Goal: Information Seeking & Learning: Find specific fact

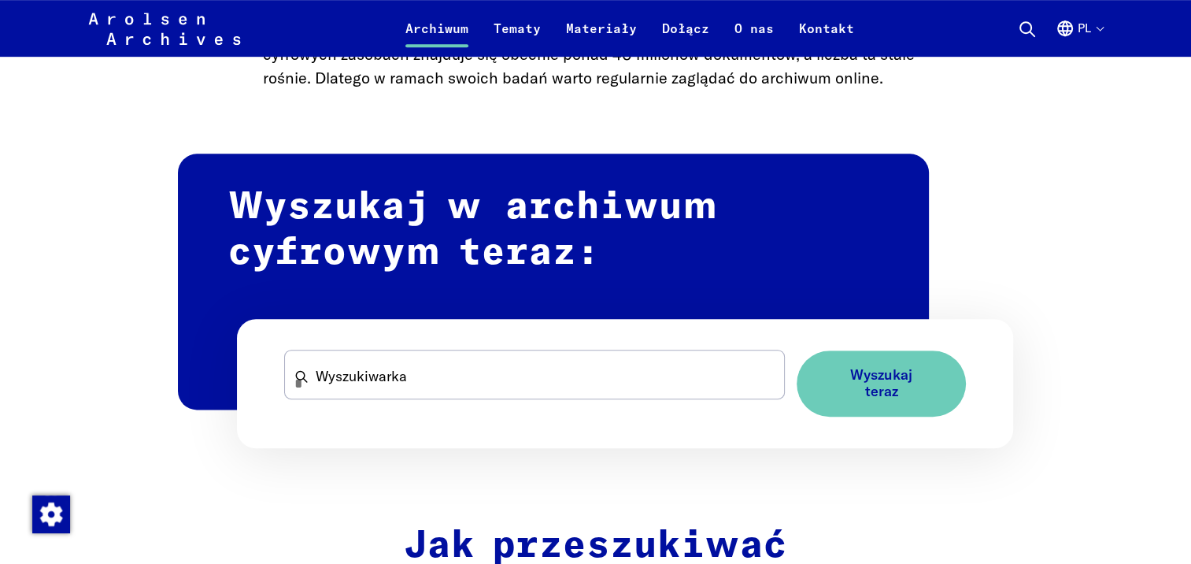
scroll to position [945, 0]
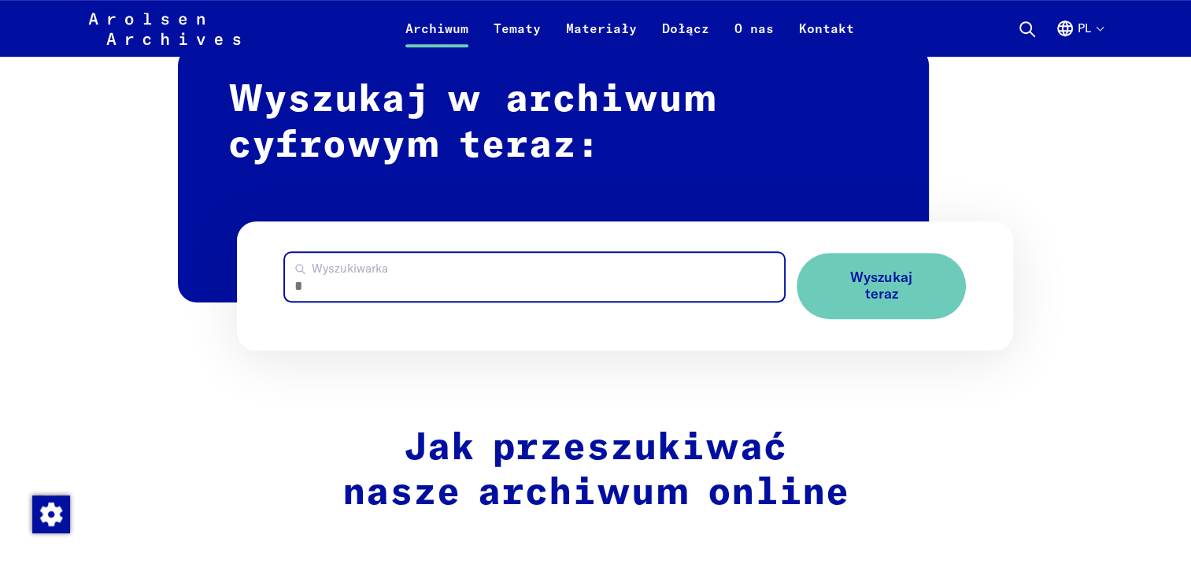
click at [637, 277] on input "Wyszukiwarka" at bounding box center [534, 277] width 499 height 48
type input "*********"
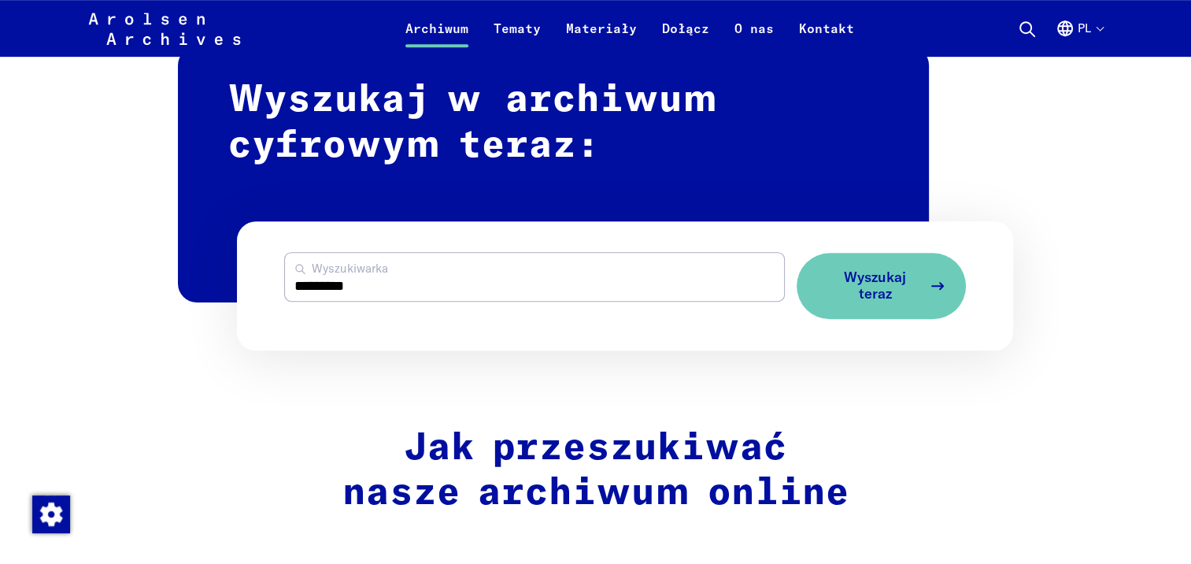
click at [907, 280] on span "Wyszukaj teraz" at bounding box center [875, 285] width 94 height 32
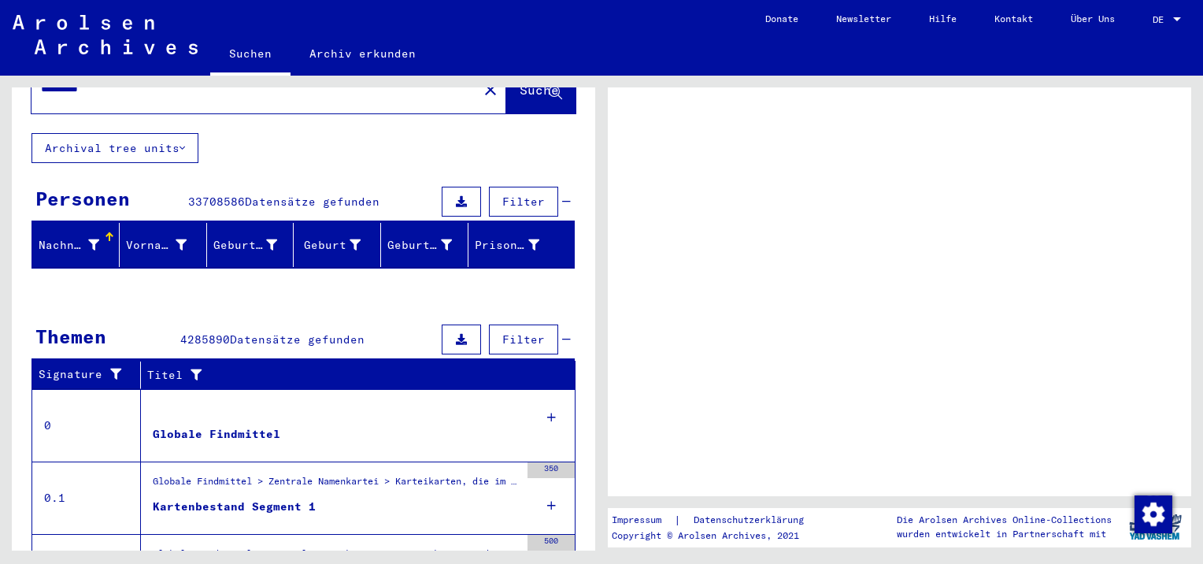
scroll to position [295, 0]
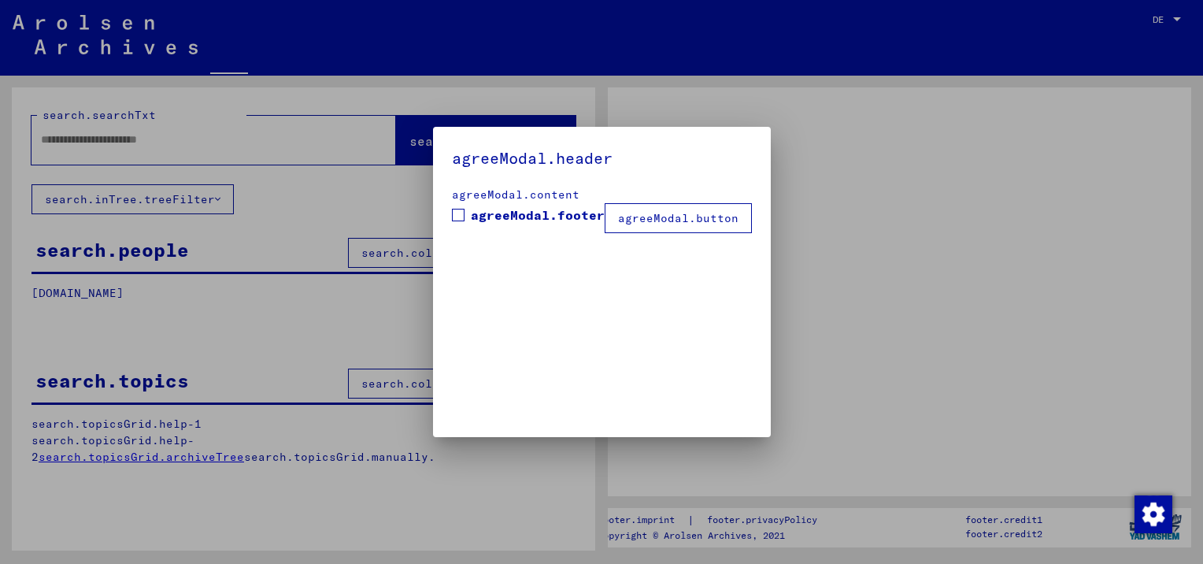
type input "*********"
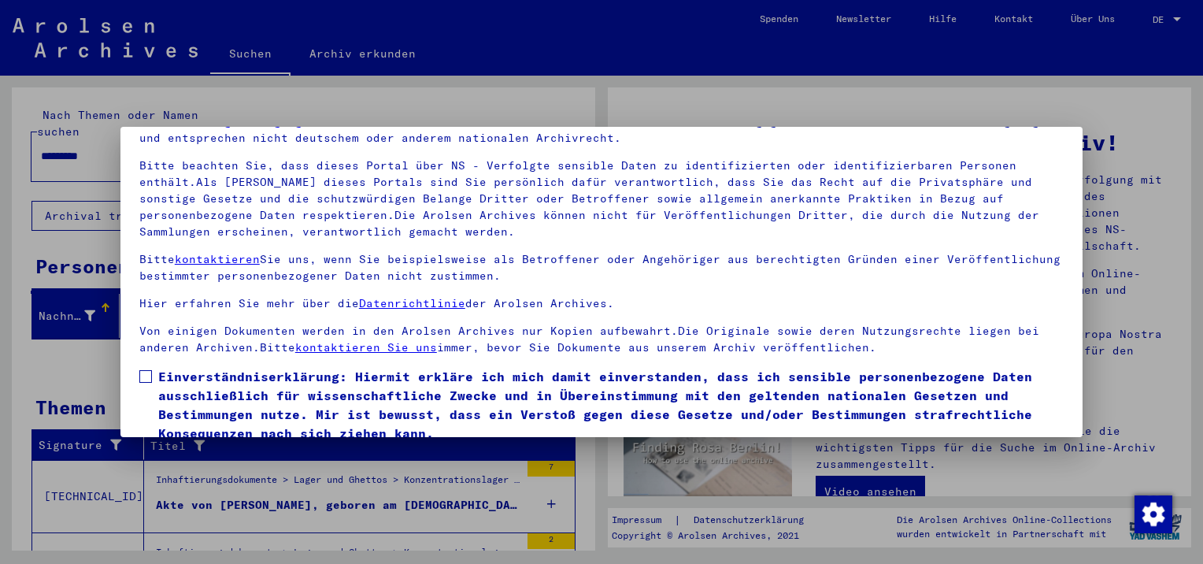
scroll to position [135, 0]
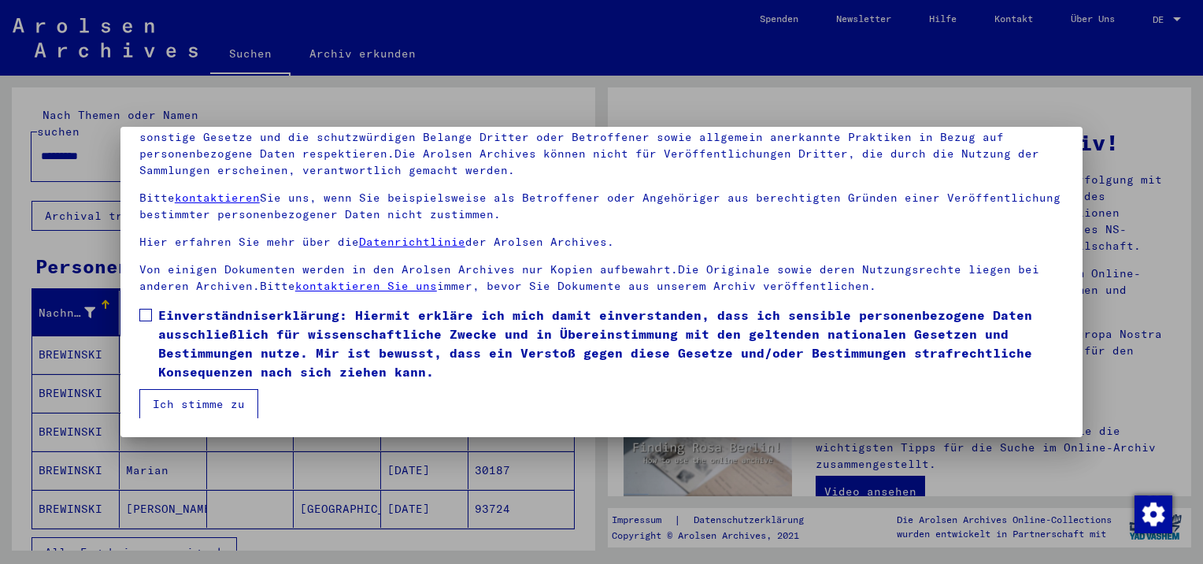
click at [151, 315] on span at bounding box center [145, 315] width 13 height 13
click at [183, 403] on button "Ich stimme zu" at bounding box center [198, 404] width 119 height 30
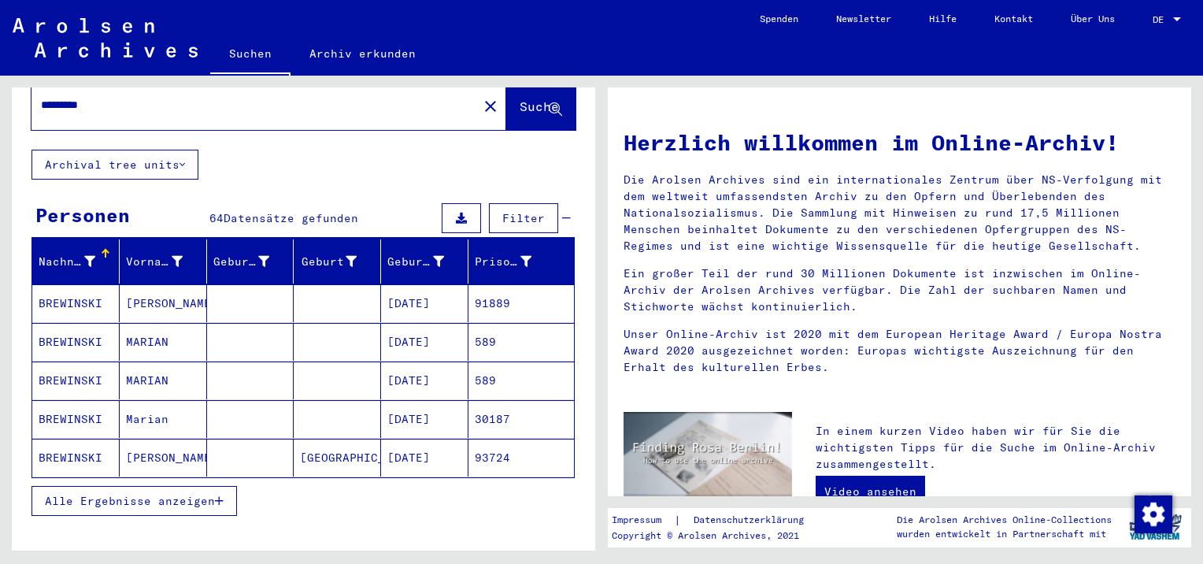
scroll to position [157, 0]
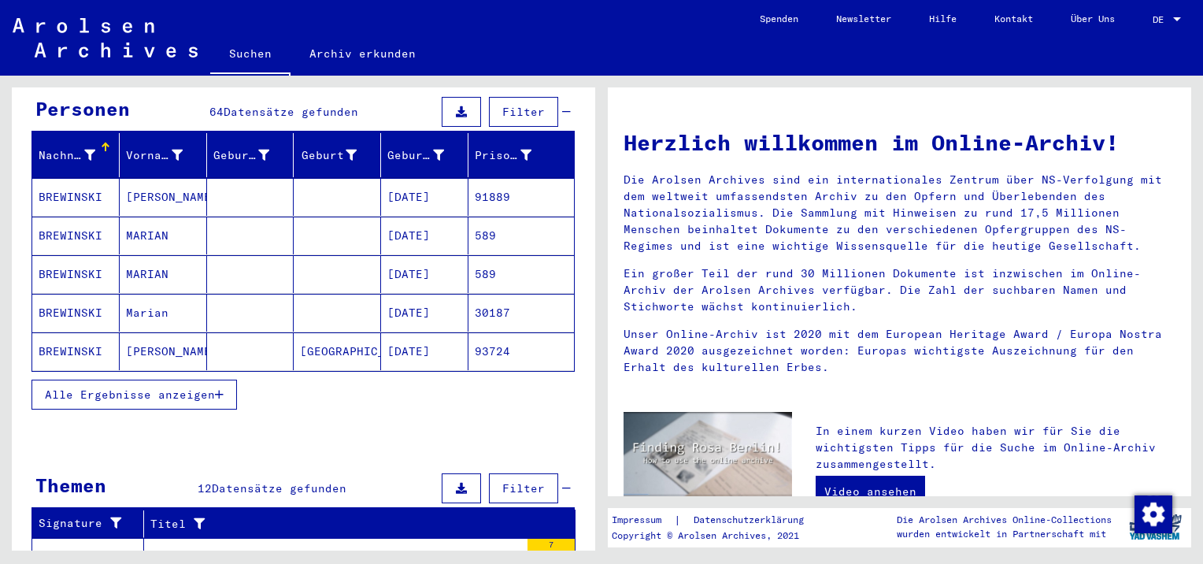
click at [209, 387] on span "Alle Ergebnisse anzeigen" at bounding box center [130, 394] width 170 height 14
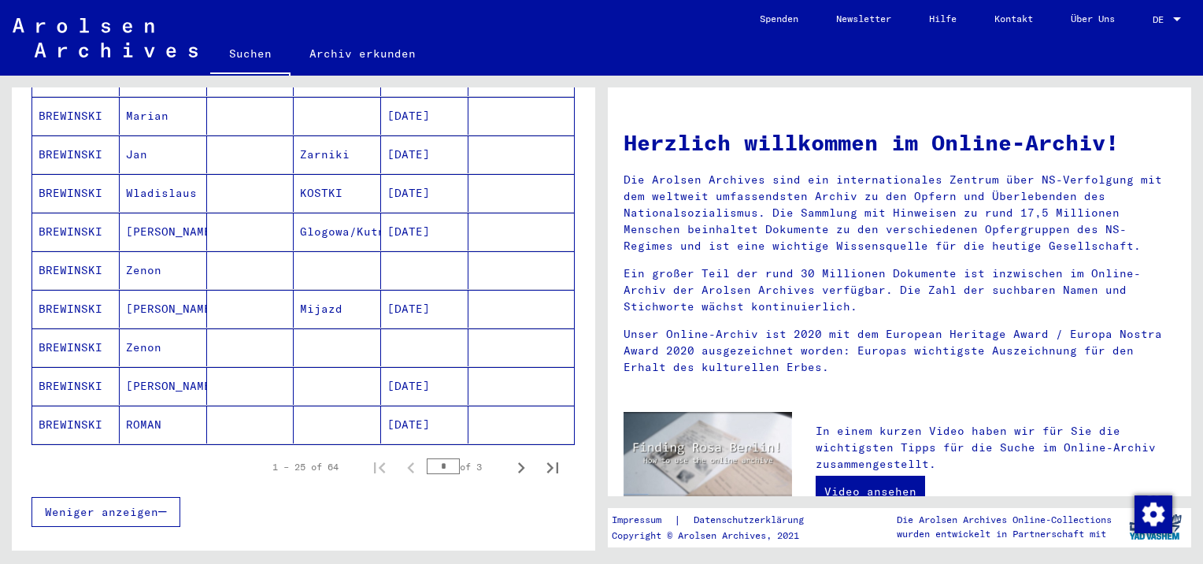
scroll to position [1024, 0]
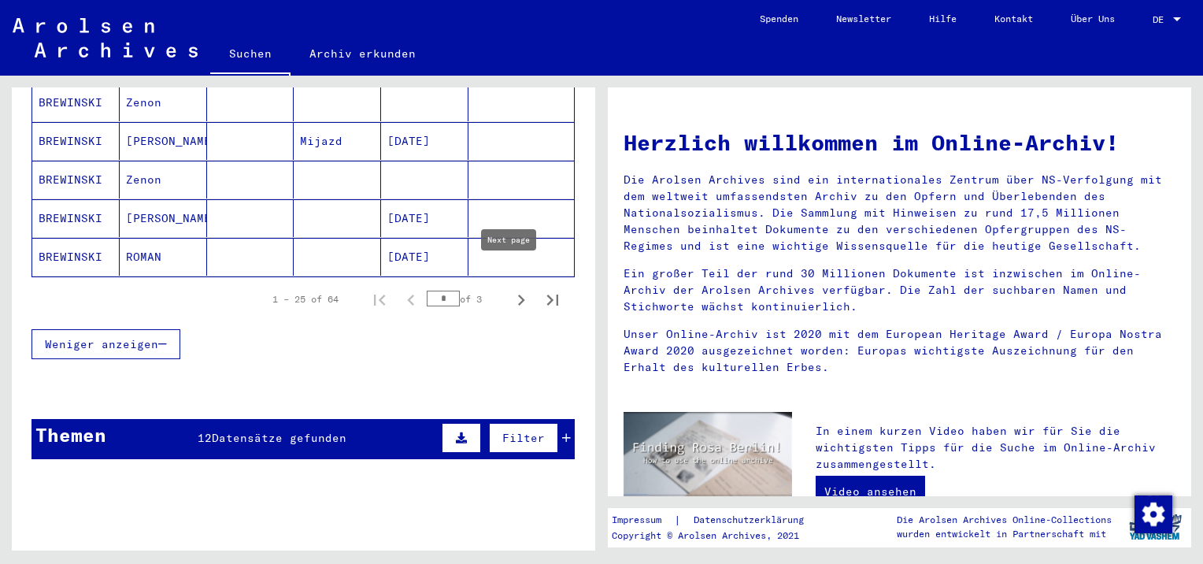
click at [510, 289] on icon "Next page" at bounding box center [521, 300] width 22 height 22
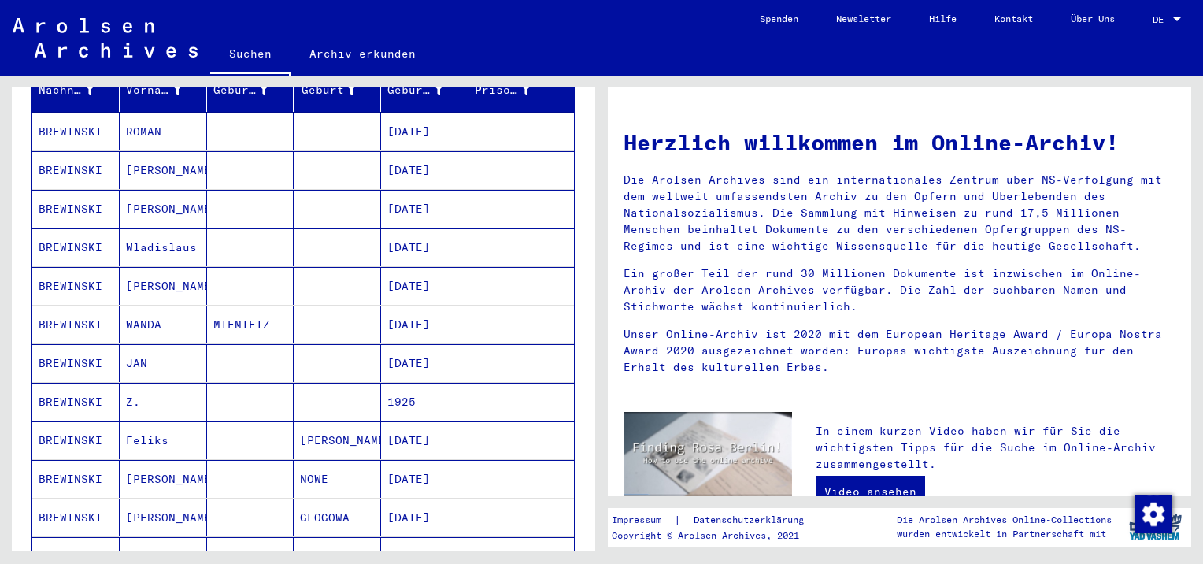
scroll to position [394, 0]
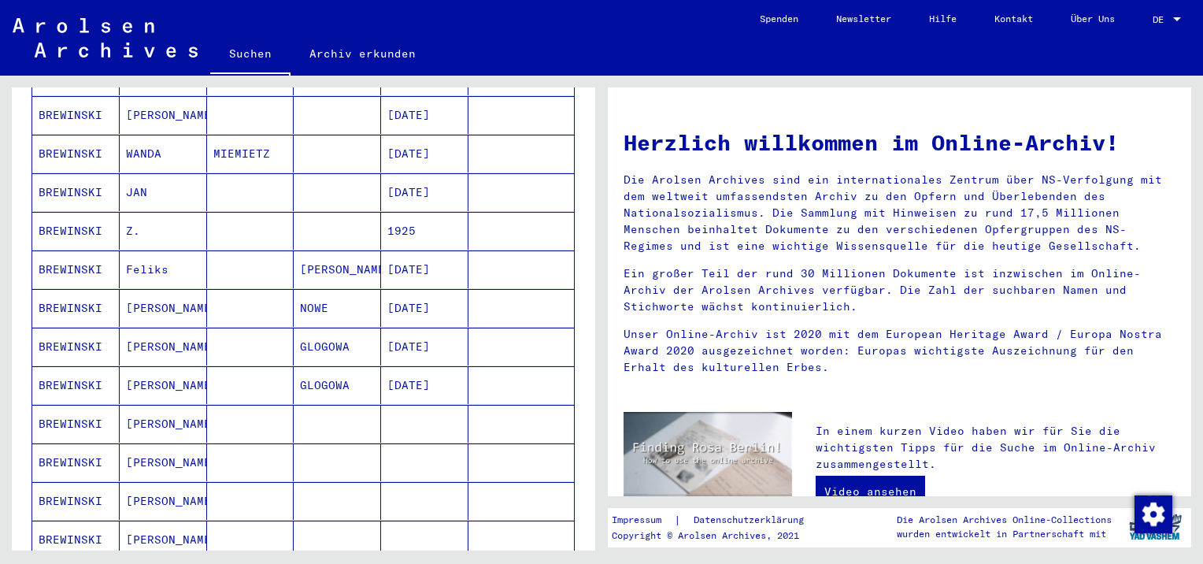
click at [87, 289] on mat-cell "BREWINSKI" at bounding box center [75, 308] width 87 height 38
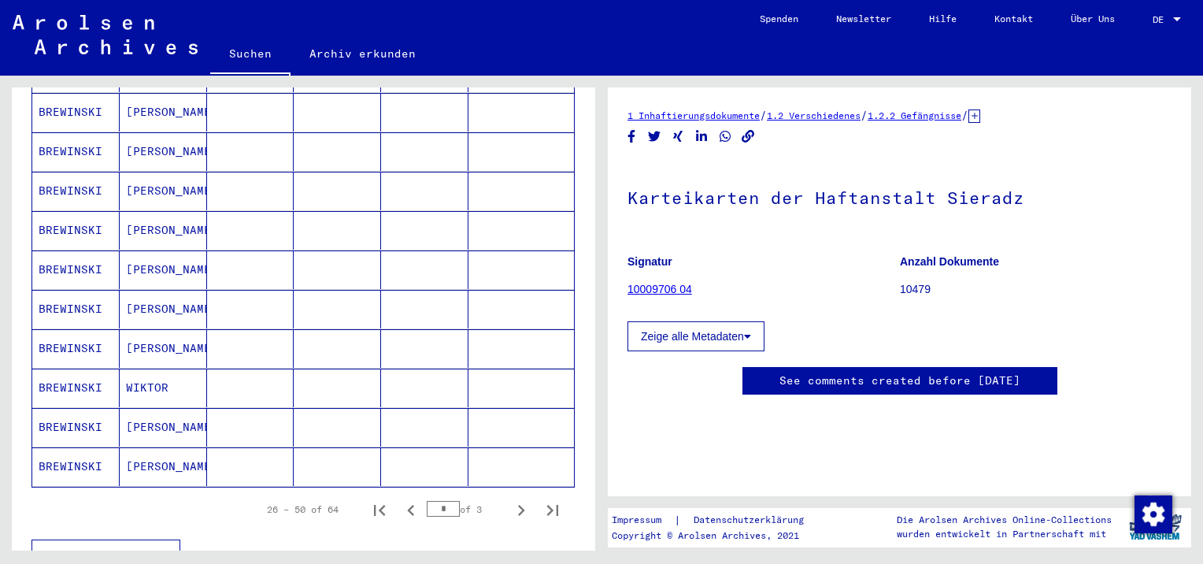
scroll to position [1027, 0]
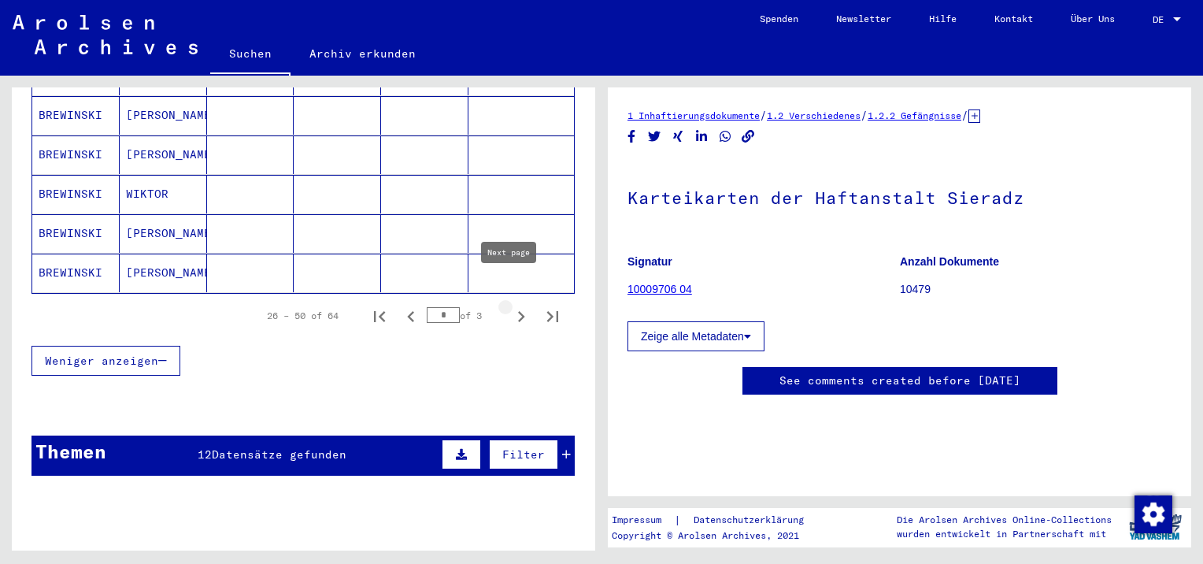
click at [518, 311] on icon "Next page" at bounding box center [521, 316] width 7 height 11
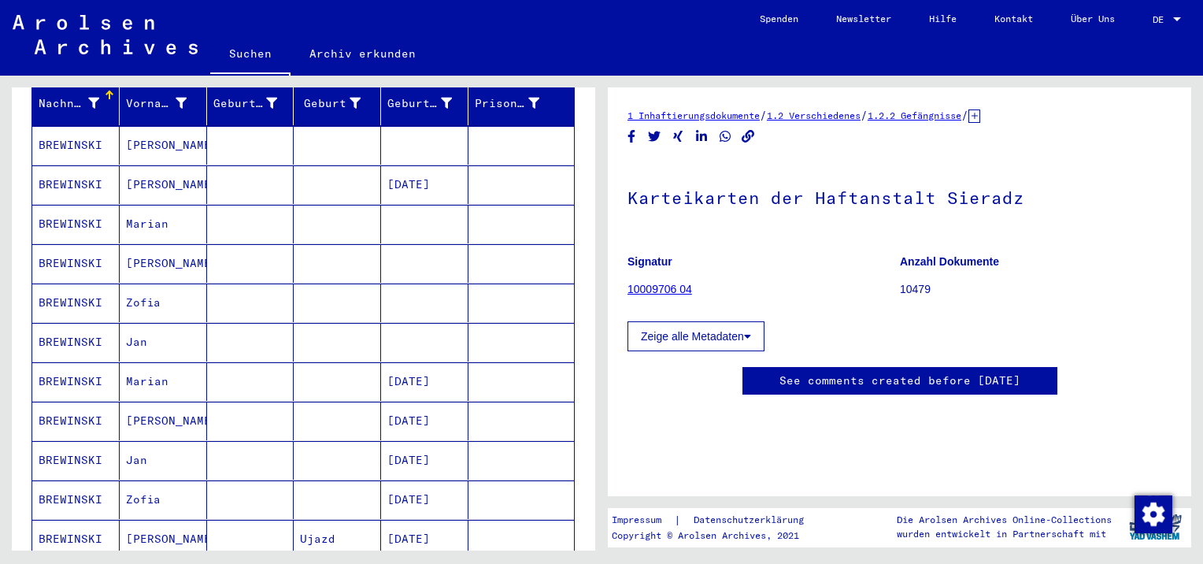
scroll to position [367, 0]
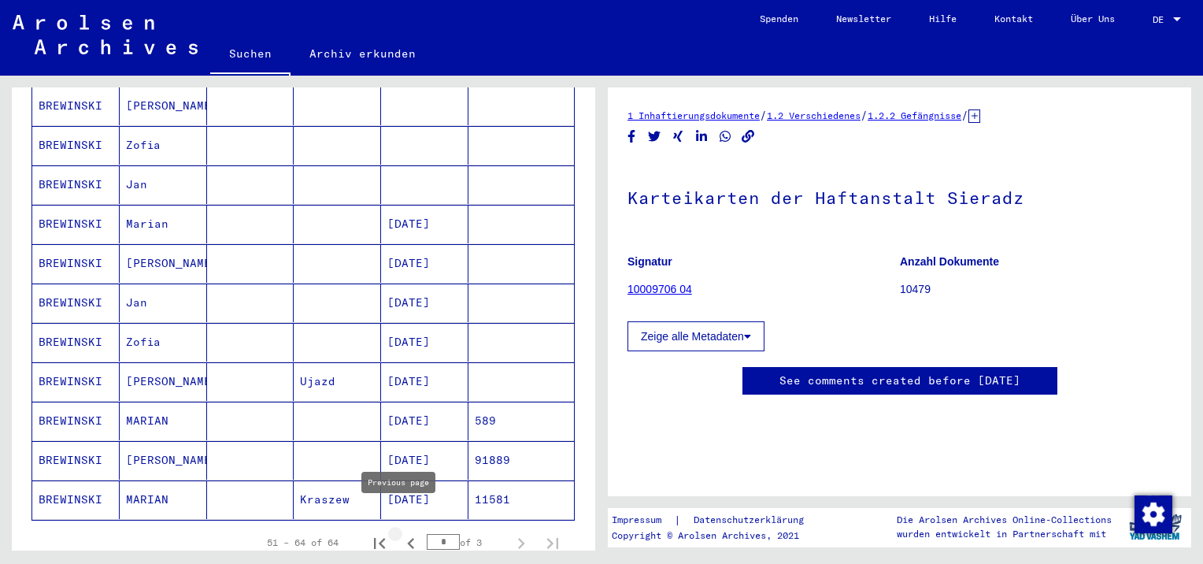
click at [407, 538] on icon "Previous page" at bounding box center [410, 543] width 7 height 11
type input "*"
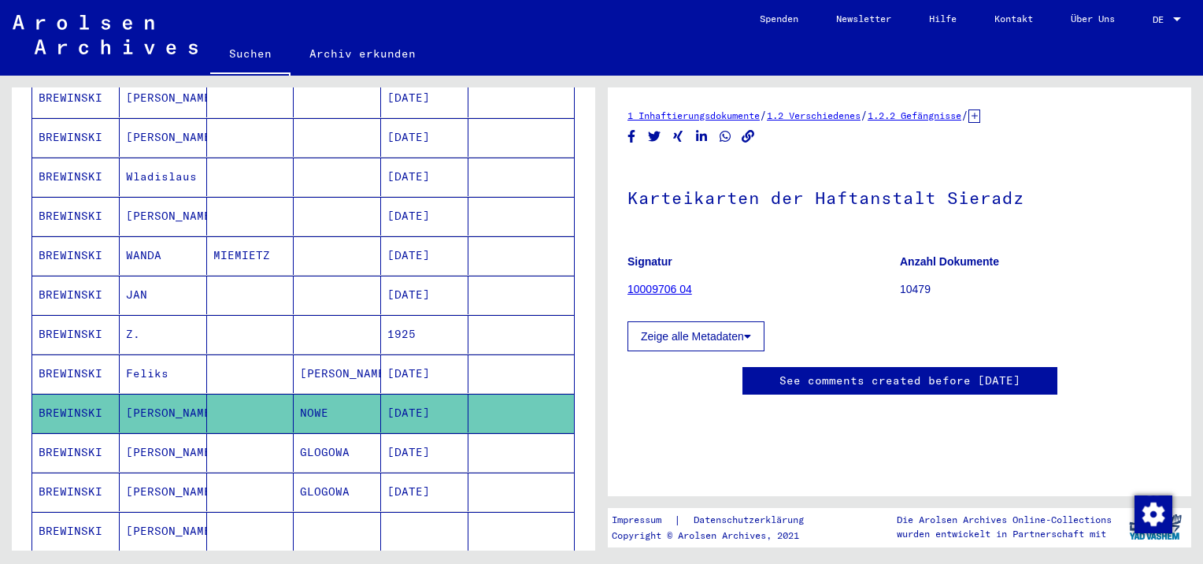
scroll to position [315, 0]
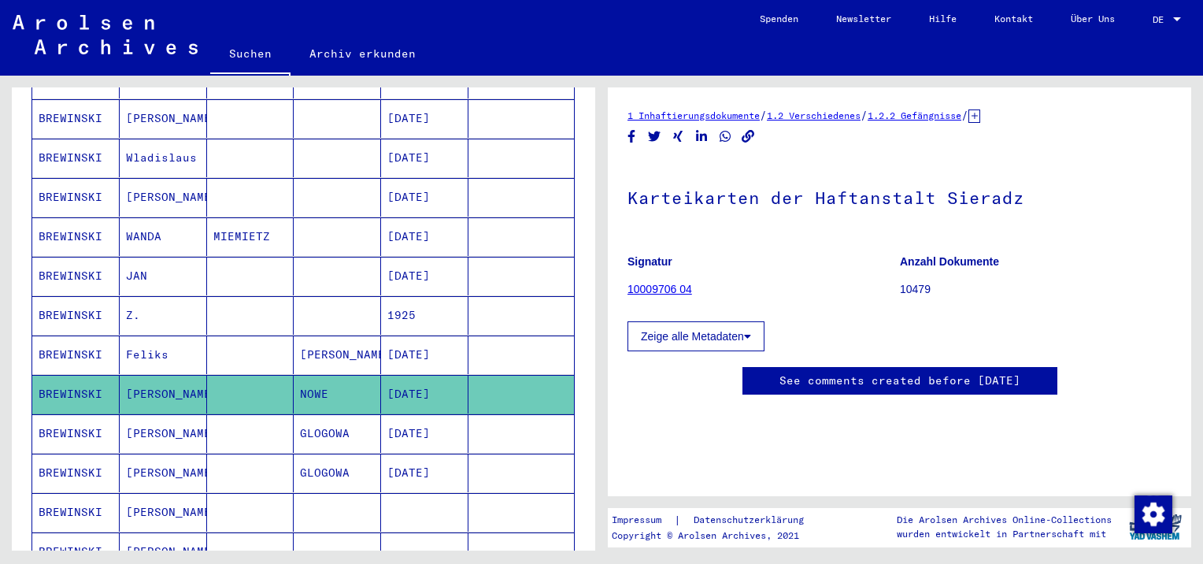
click at [145, 376] on mat-cell "Tadeusz" at bounding box center [163, 394] width 87 height 39
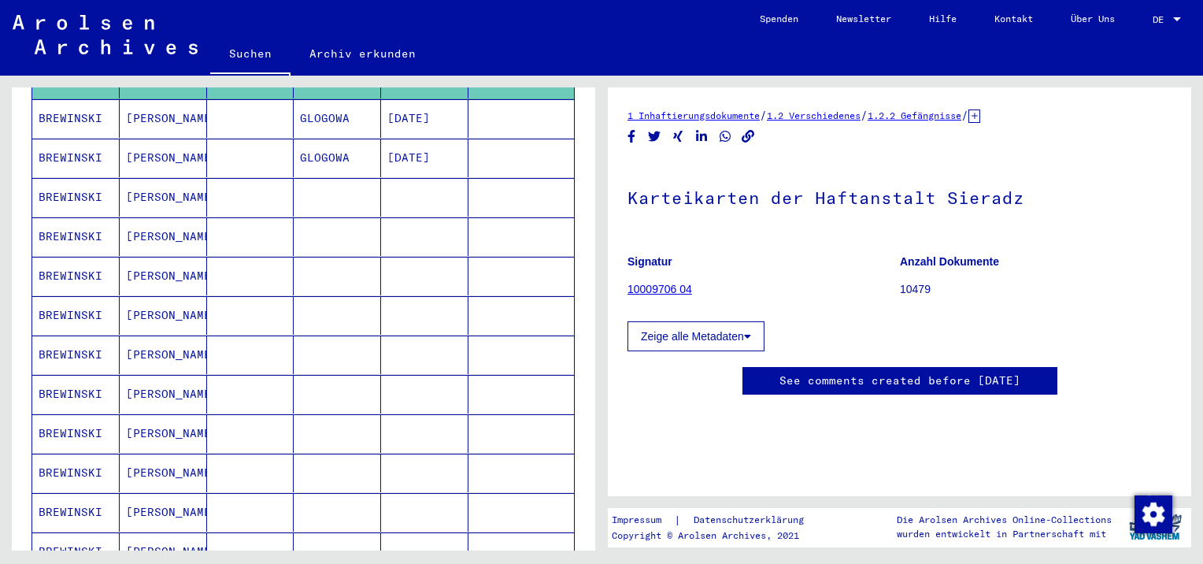
scroll to position [0, 0]
click at [146, 217] on mat-cell "VIKTOR" at bounding box center [163, 236] width 87 height 39
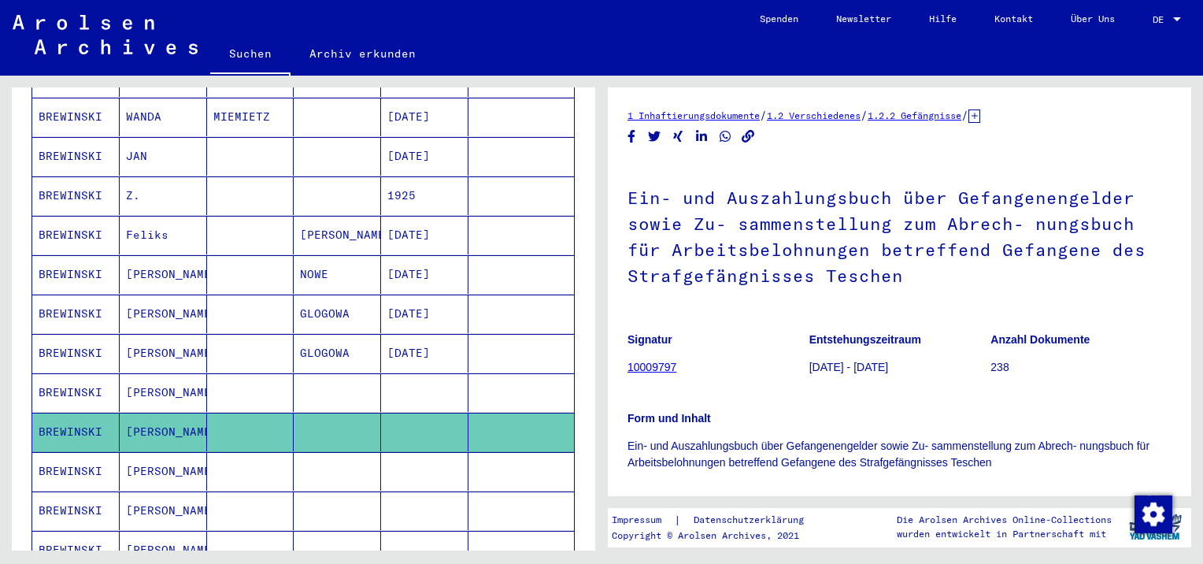
scroll to position [394, 0]
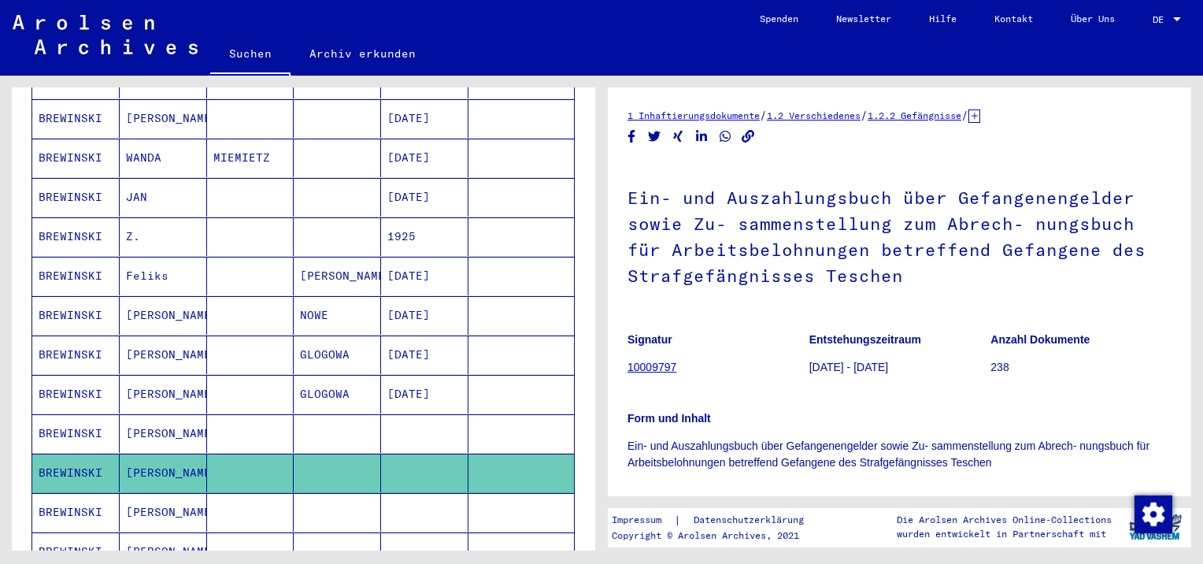
click at [147, 296] on mat-cell "Tadeusz" at bounding box center [163, 315] width 87 height 39
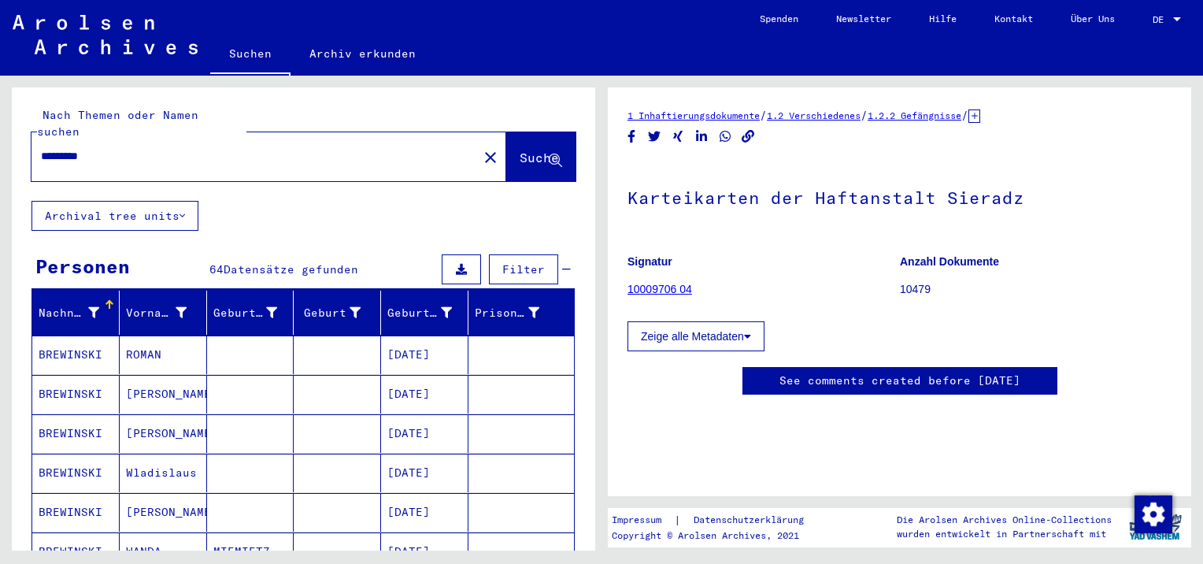
click at [160, 460] on mat-cell "Wladislaus" at bounding box center [163, 473] width 87 height 39
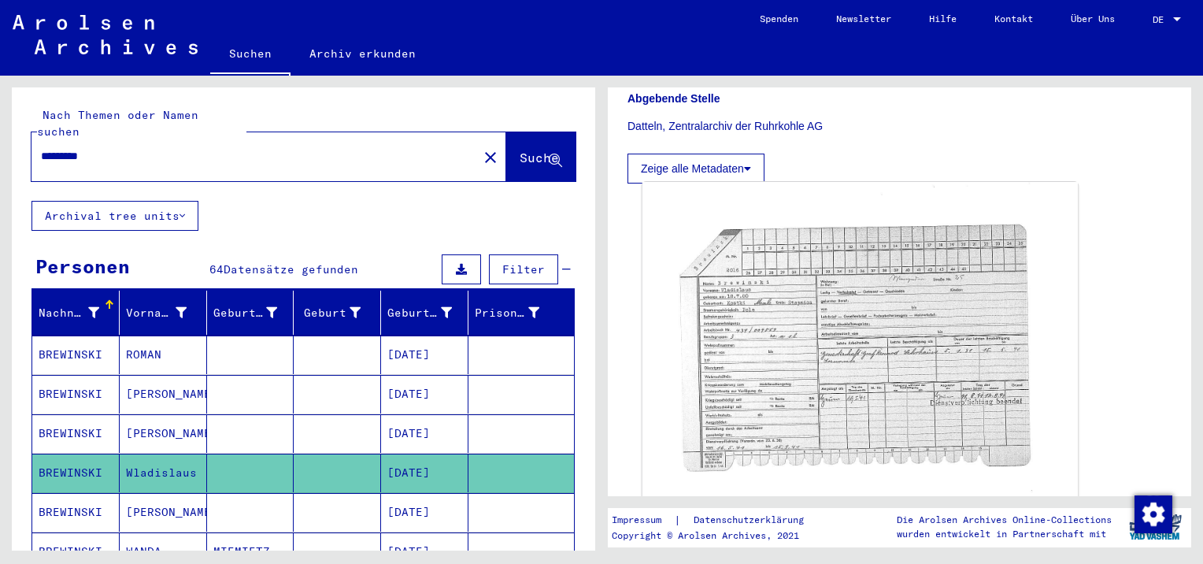
scroll to position [394, 0]
click at [827, 333] on img at bounding box center [860, 338] width 435 height 316
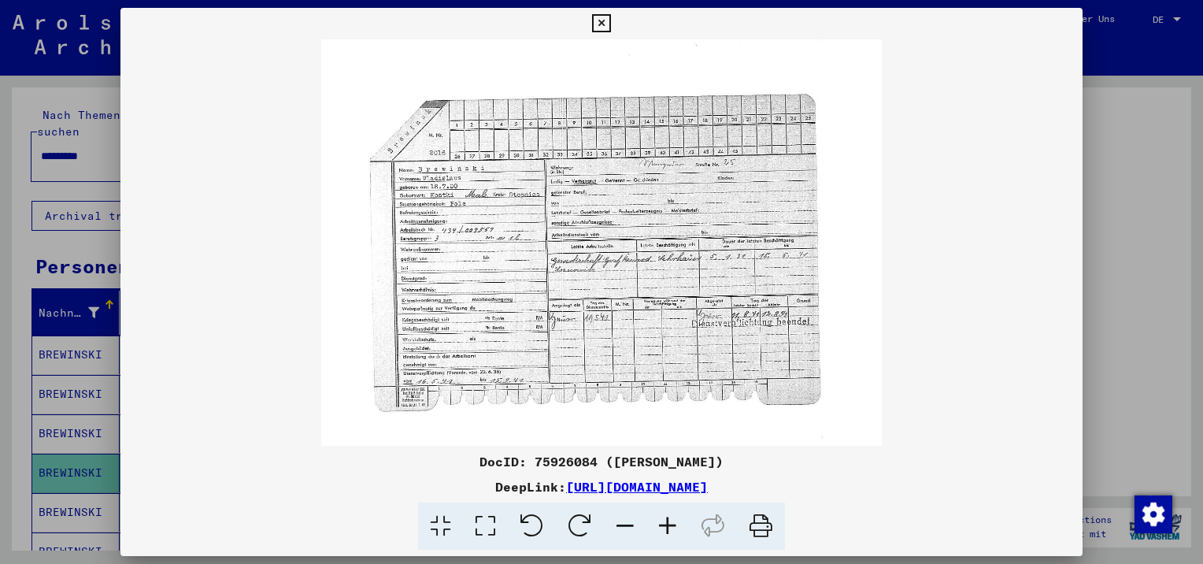
click at [601, 25] on icon at bounding box center [601, 23] width 18 height 19
